Goal: Task Accomplishment & Management: Manage account settings

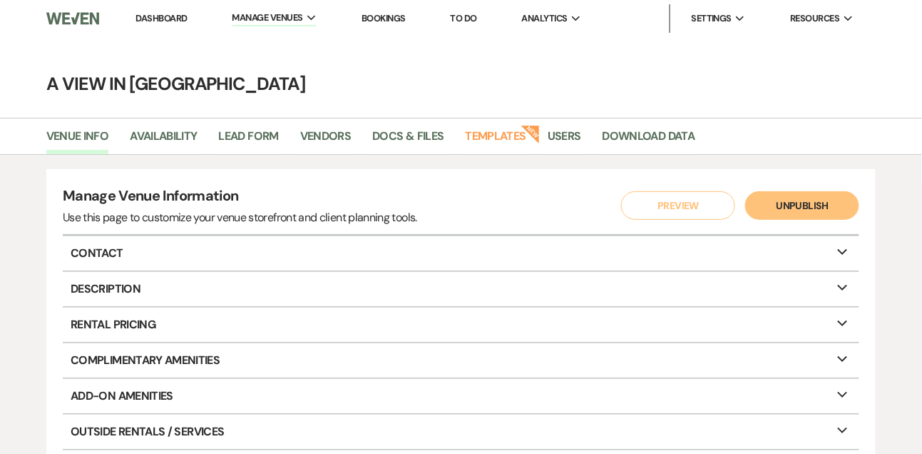
click at [175, 16] on link "Dashboard" at bounding box center [161, 18] width 51 height 12
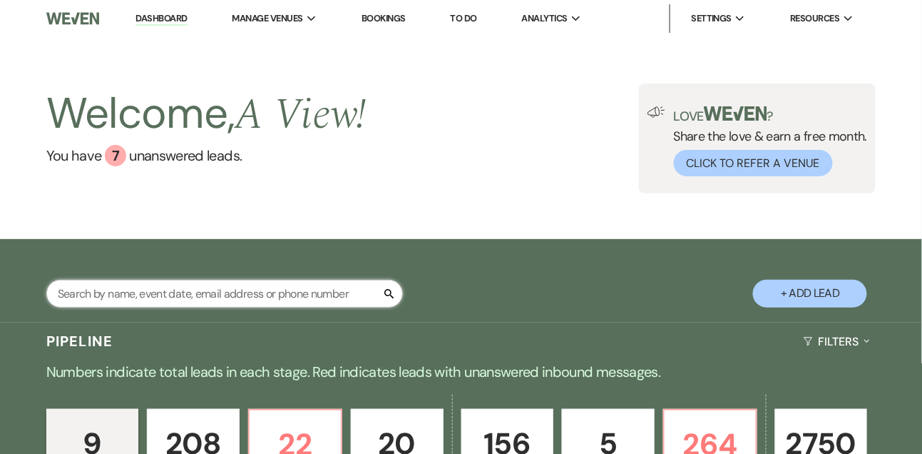
click at [201, 305] on input "text" at bounding box center [224, 294] width 357 height 28
type input "[PERSON_NAME]"
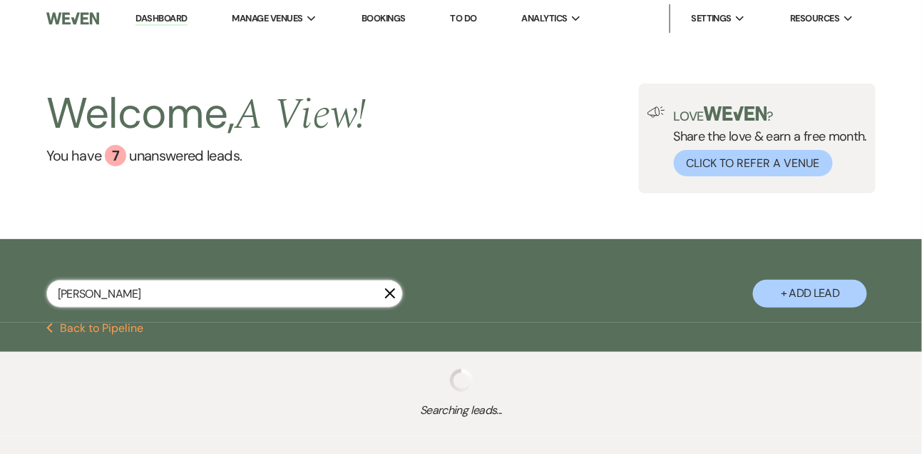
select select "4"
select select "8"
select select "4"
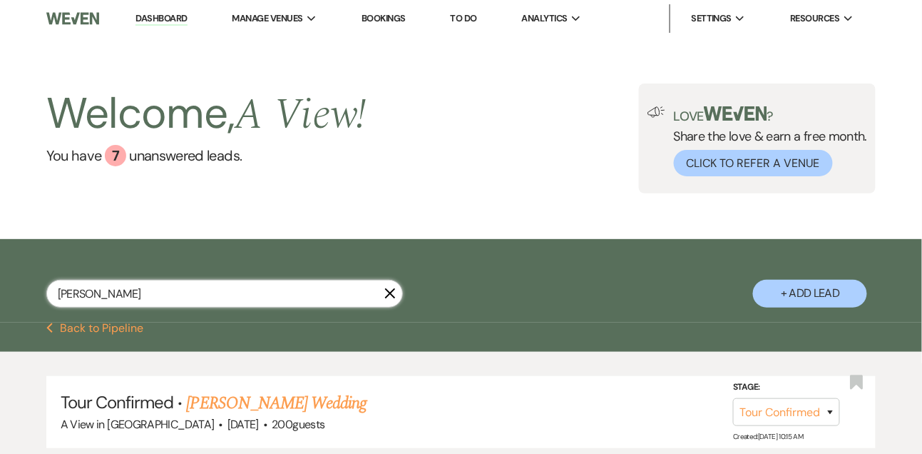
scroll to position [11, 0]
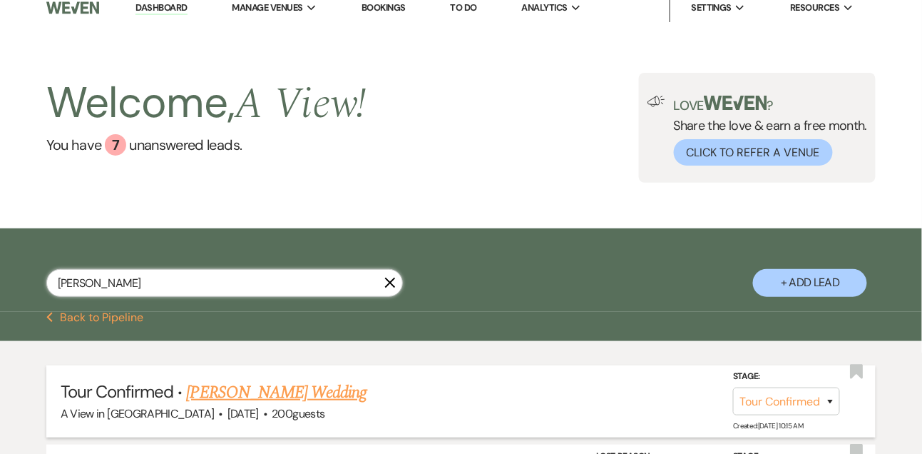
type input "[PERSON_NAME]"
click at [287, 402] on link "[PERSON_NAME] Wedding" at bounding box center [277, 392] width 180 height 26
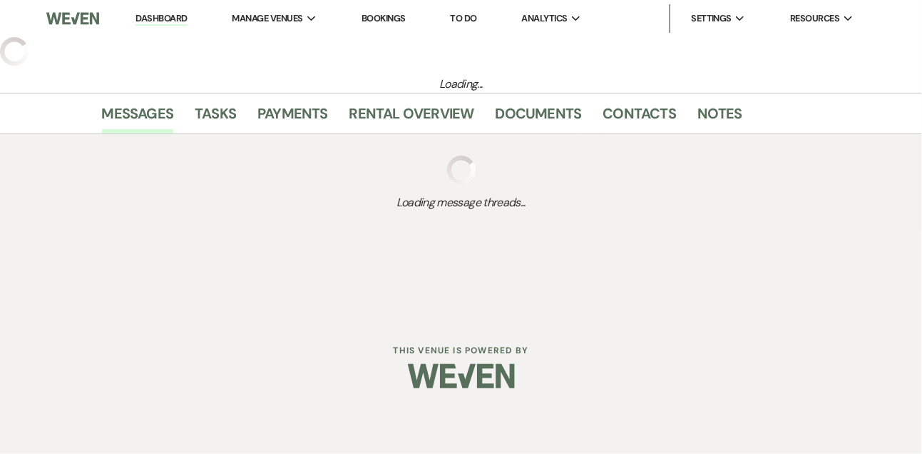
select select "4"
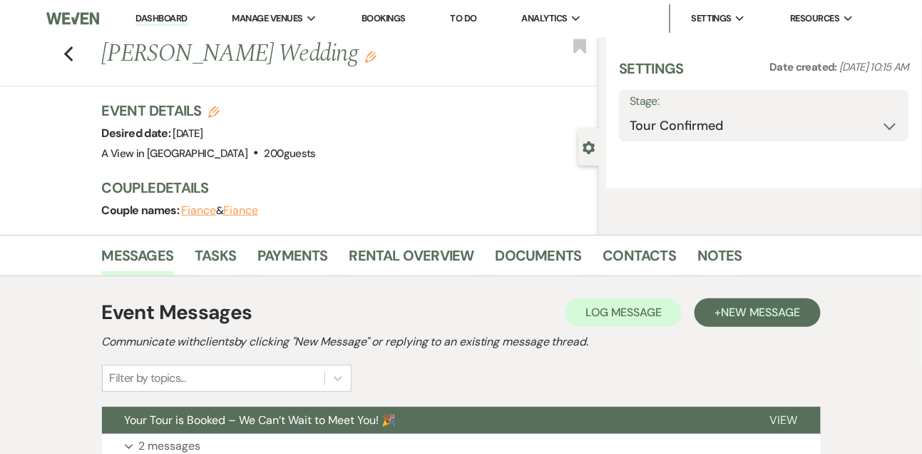
select select "5"
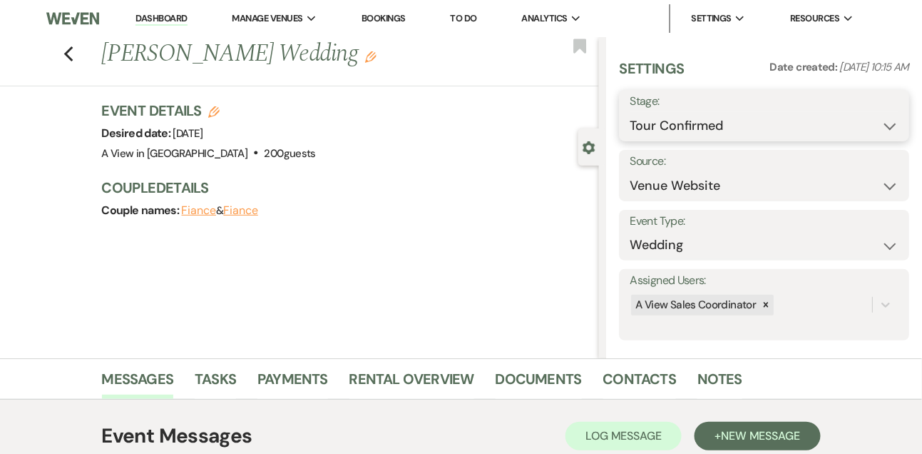
click at [716, 126] on select "Inquiry Follow Up Tour Requested Tour Confirmed Toured Proposal Sent Booked Lost" at bounding box center [764, 126] width 269 height 28
select select "5"
click at [630, 112] on select "Inquiry Follow Up Tour Requested Tour Confirmed Toured Proposal Sent Booked Lost" at bounding box center [764, 126] width 269 height 28
click at [873, 118] on button "Save" at bounding box center [879, 115] width 60 height 29
click at [722, 380] on link "Notes" at bounding box center [720, 382] width 45 height 31
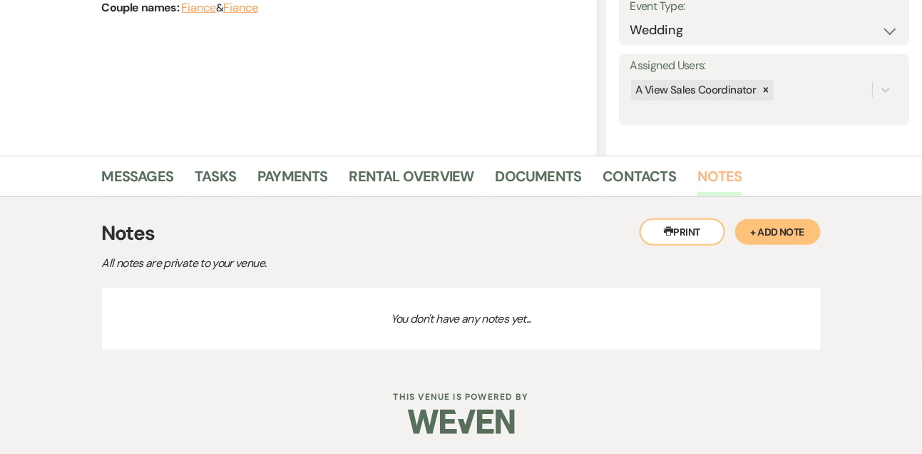
scroll to position [203, 0]
click at [768, 228] on button "+ Add Note" at bounding box center [778, 231] width 86 height 26
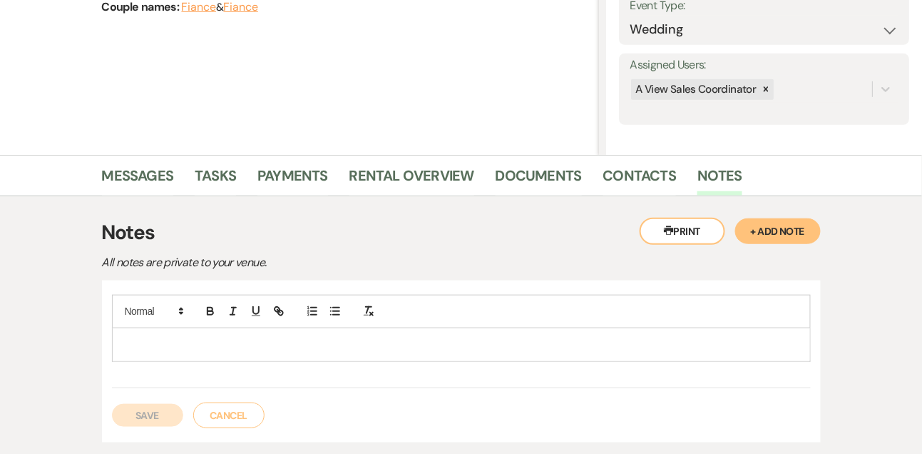
click at [393, 333] on div at bounding box center [462, 344] width 698 height 33
paste div
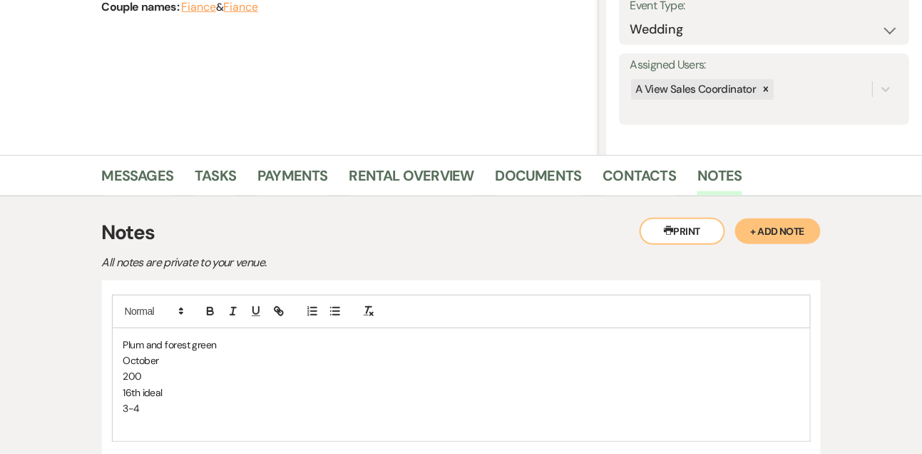
click at [170, 368] on p "200" at bounding box center [461, 376] width 676 height 16
drag, startPoint x: 168, startPoint y: 403, endPoint x: 117, endPoint y: 394, distance: 52.1
click at [118, 394] on div "Plum and forest green October Inviting around 200, probably 150 or so attending…" at bounding box center [462, 384] width 698 height 113
click at [165, 339] on span "Plum and forest green" at bounding box center [169, 344] width 93 height 13
drag, startPoint x: 166, startPoint y: 393, endPoint x: 88, endPoint y: 392, distance: 77.7
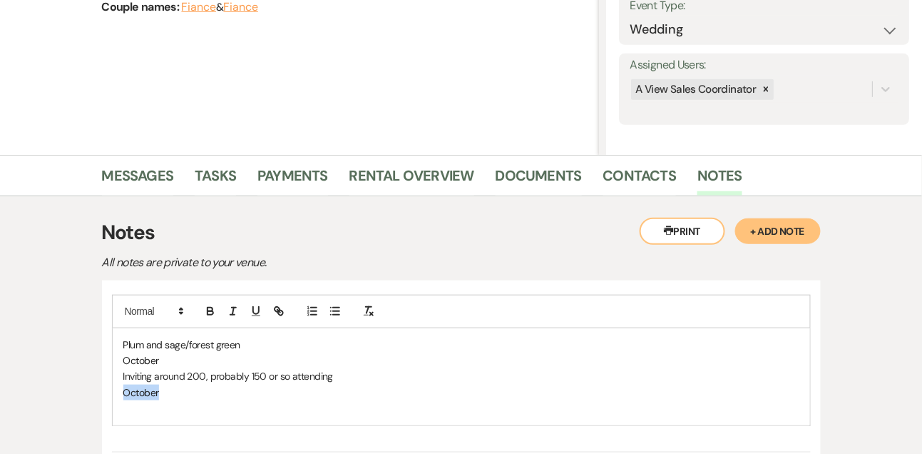
click at [89, 393] on div "Printer Print + Add Note Notes All notes are private to your venue. Plum and sa…" at bounding box center [461, 362] width 813 height 332
click at [181, 362] on p "October" at bounding box center [461, 360] width 676 height 16
click at [344, 368] on p "Inviting around 200, probably 150 or so attending" at bounding box center [461, 376] width 676 height 16
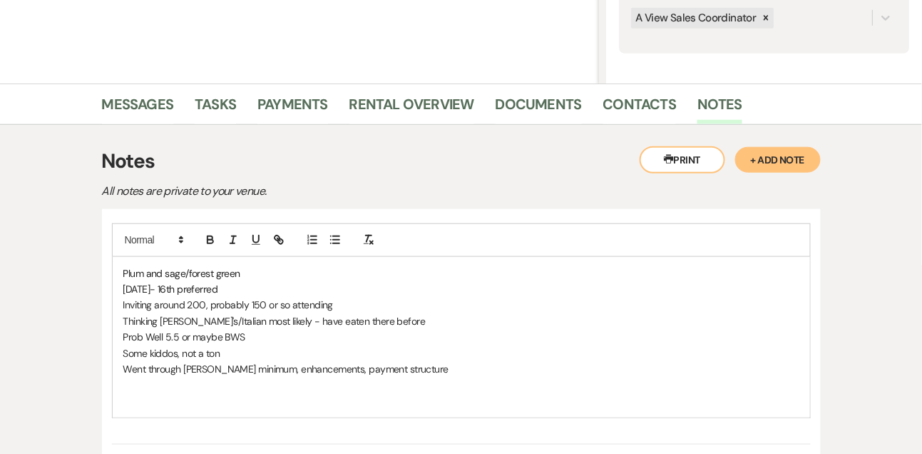
scroll to position [336, 0]
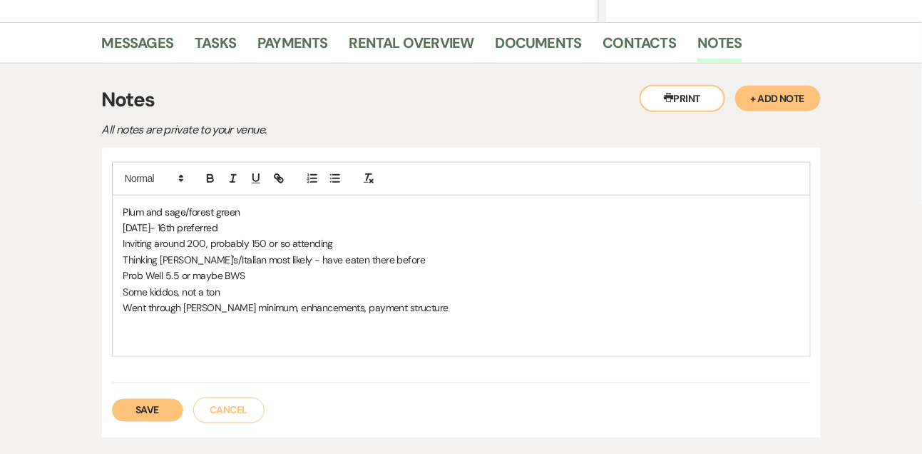
click at [260, 228] on p "[DATE]- 16th preferred" at bounding box center [461, 228] width 676 height 16
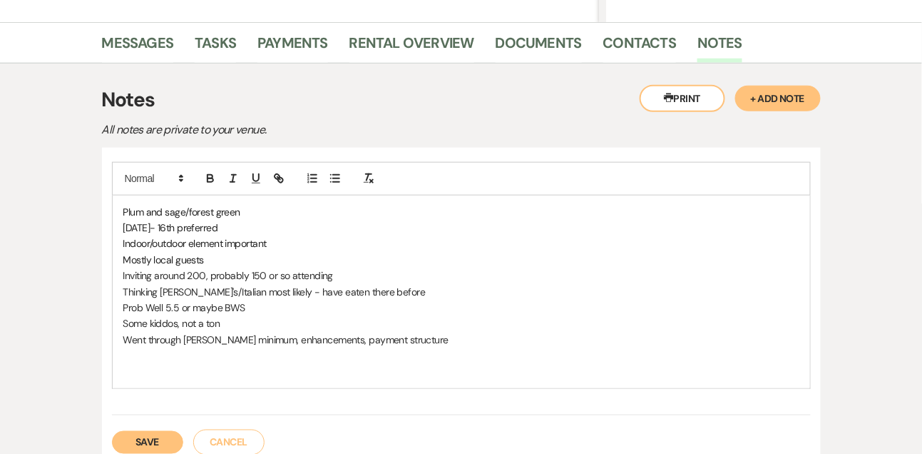
click at [166, 439] on button "Save" at bounding box center [147, 442] width 71 height 23
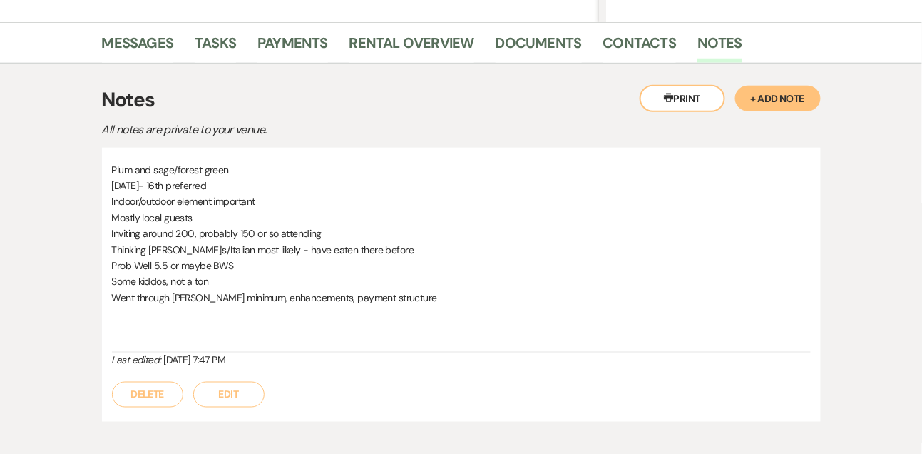
click at [239, 393] on button "Edit" at bounding box center [228, 395] width 71 height 26
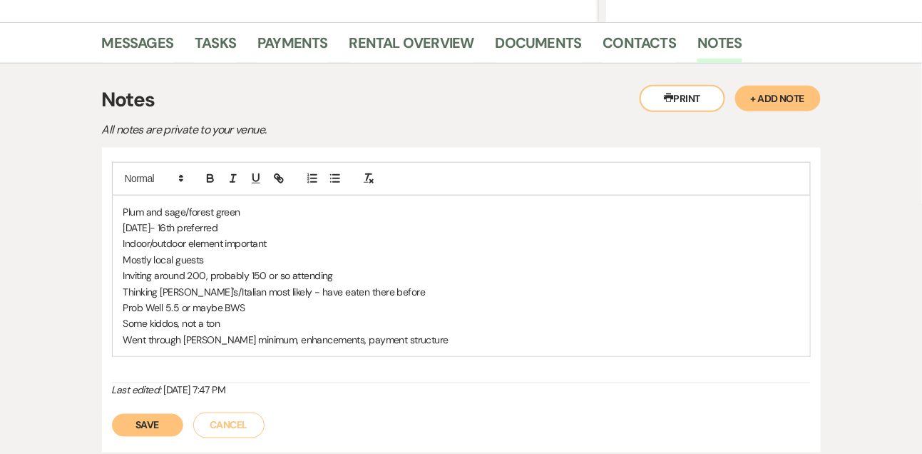
click at [406, 339] on p "Went through [PERSON_NAME] minimum, enhancements, payment structure" at bounding box center [461, 340] width 676 height 16
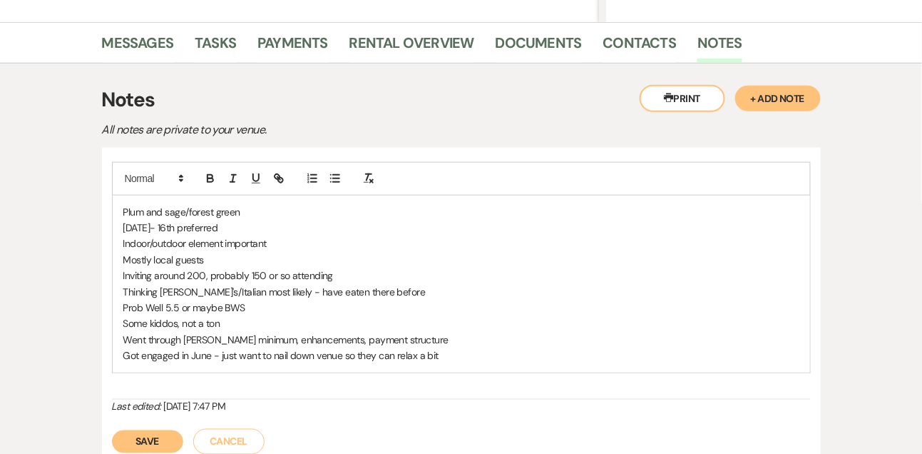
click at [122, 431] on button "Save" at bounding box center [147, 441] width 71 height 23
